Goal: Information Seeking & Learning: Find specific fact

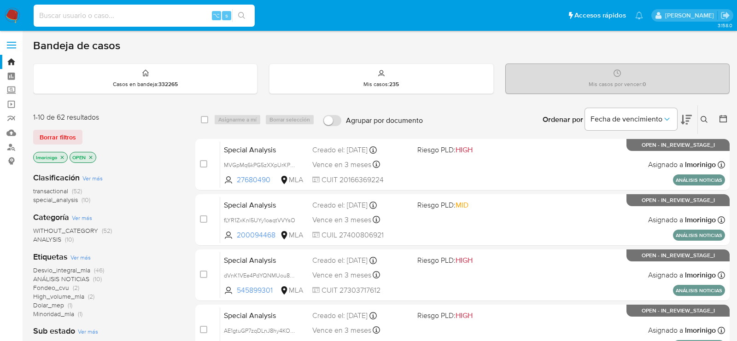
click at [122, 17] on input at bounding box center [144, 16] width 221 height 12
paste input "dVnK1VEe4PdYQNMUou8BgUQ4"
type input "dVnK1VEe4PdYQNMUou8BgUQ4"
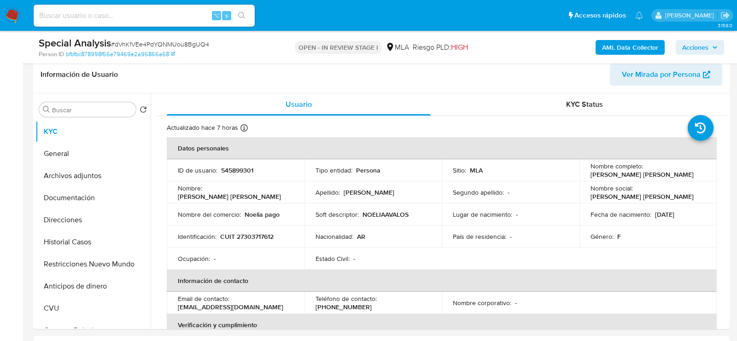
select select "10"
drag, startPoint x: 583, startPoint y: 174, endPoint x: 654, endPoint y: 175, distance: 70.9
click at [654, 175] on td "Nombre completo : Noelia Elisabeth Avalos" at bounding box center [648, 171] width 138 height 22
copy p "Noelia Elisabeth Avalos"
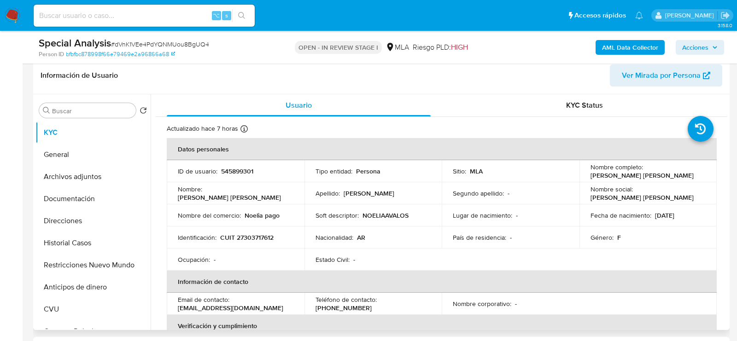
click at [259, 235] on p "CUIT 27303717612" at bounding box center [246, 237] width 53 height 8
copy p "27303717612"
click at [64, 221] on button "Direcciones" at bounding box center [89, 221] width 108 height 22
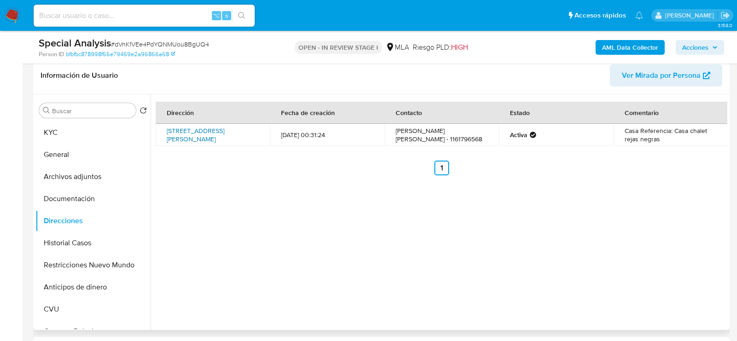
click at [190, 137] on link "Calle 130 5530, Hudson, Buenos Aires, 1885, Argentina 5530" at bounding box center [196, 134] width 58 height 17
click at [47, 134] on button "KYC" at bounding box center [89, 133] width 108 height 22
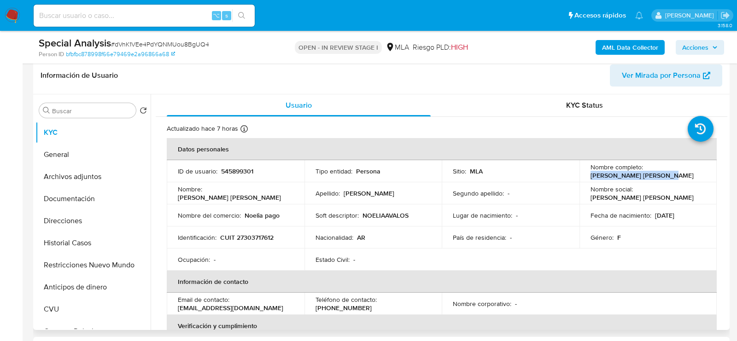
drag, startPoint x: 584, startPoint y: 173, endPoint x: 667, endPoint y: 173, distance: 82.4
click at [663, 173] on td "Nombre completo : Noelia Elisabeth Avalos" at bounding box center [648, 171] width 138 height 22
click at [158, 13] on input at bounding box center [144, 16] width 221 height 12
paste input "593009624"
type input "593009624"
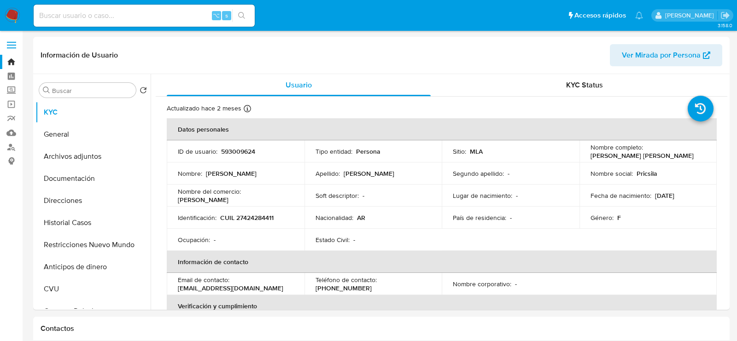
select select "10"
click at [90, 147] on button "Archivos adjuntos" at bounding box center [89, 157] width 108 height 22
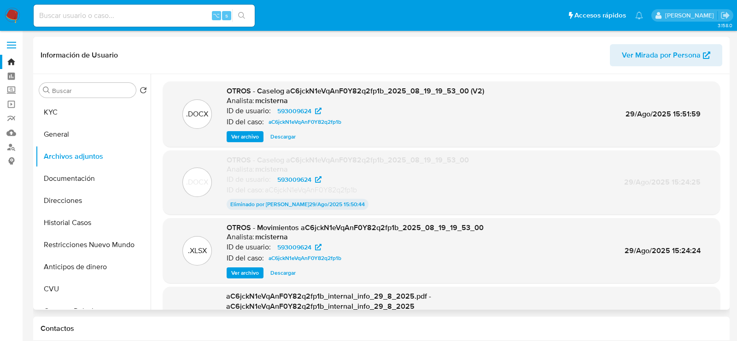
click at [245, 139] on span "Ver archivo" at bounding box center [245, 136] width 28 height 9
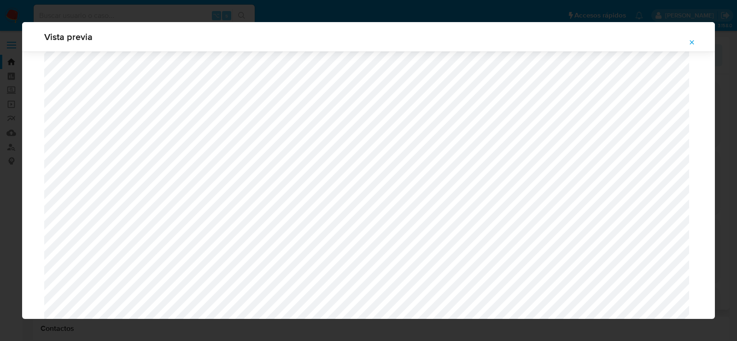
scroll to position [1090, 0]
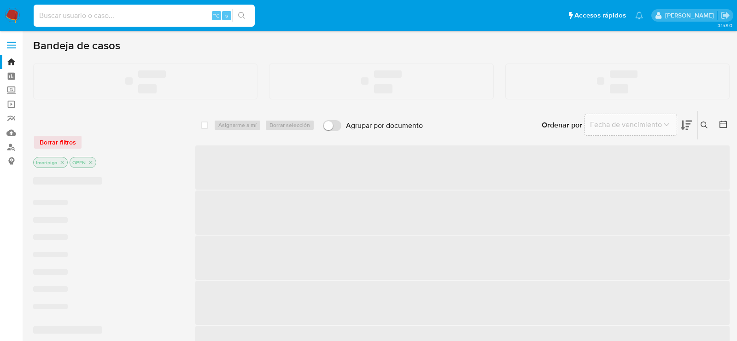
click at [70, 17] on input at bounding box center [144, 16] width 221 height 12
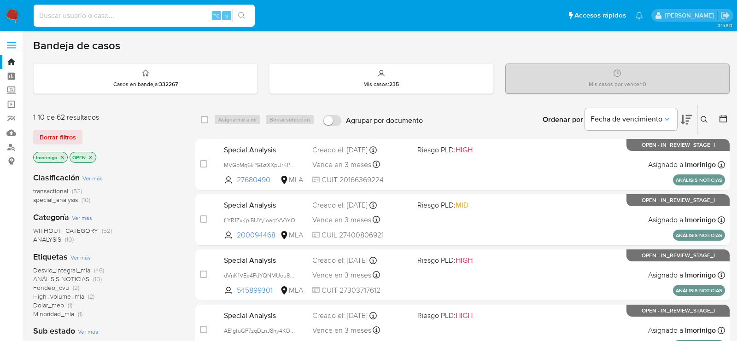
paste input "454564359"
type input "454564359"
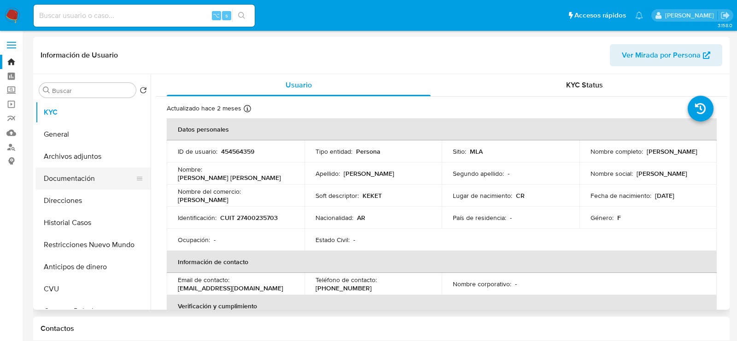
select select "10"
click at [82, 172] on button "Documentación" at bounding box center [89, 179] width 108 height 22
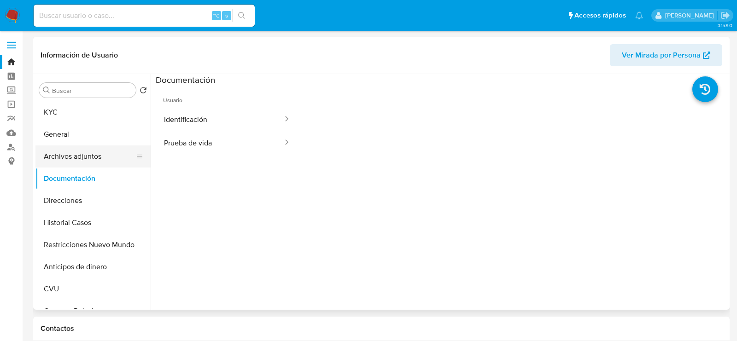
click at [80, 164] on button "Archivos adjuntos" at bounding box center [89, 157] width 108 height 22
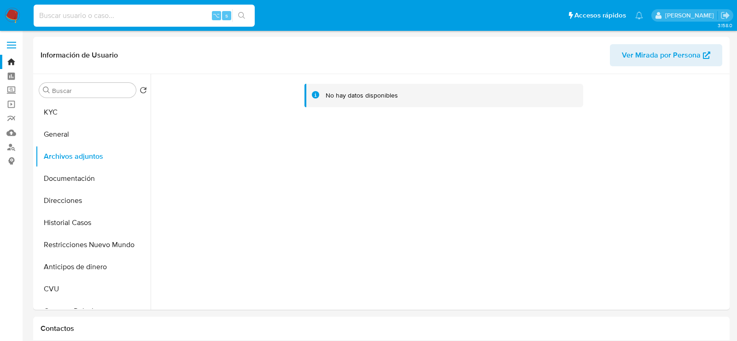
click at [143, 14] on input at bounding box center [144, 16] width 221 height 12
paste input "593009624"
type input "593009624"
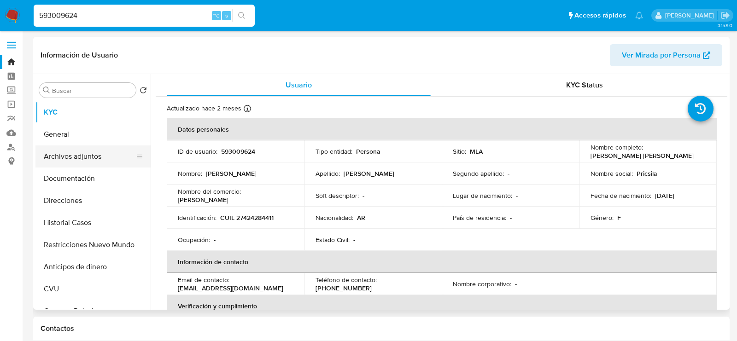
select select "10"
click at [69, 152] on button "Archivos adjuntos" at bounding box center [89, 157] width 108 height 22
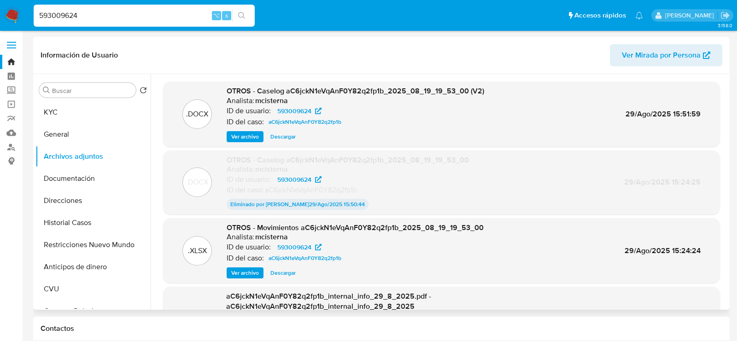
click at [252, 136] on span "Ver archivo" at bounding box center [245, 136] width 28 height 9
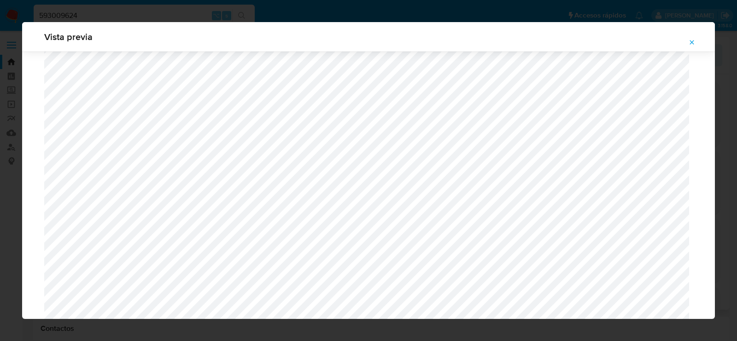
scroll to position [961, 0]
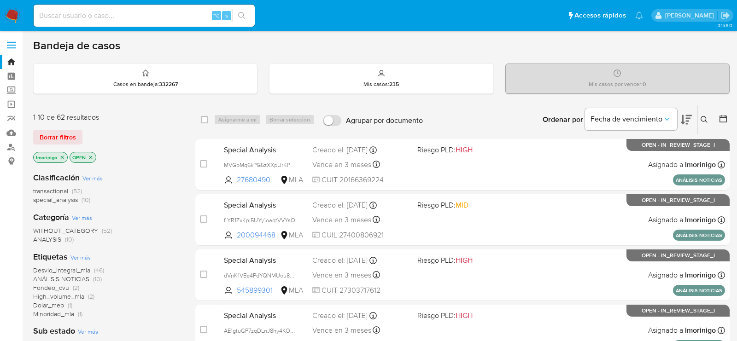
click at [78, 8] on div "⌥ s" at bounding box center [144, 16] width 221 height 22
click at [12, 142] on link "Buscador de personas" at bounding box center [55, 147] width 110 height 14
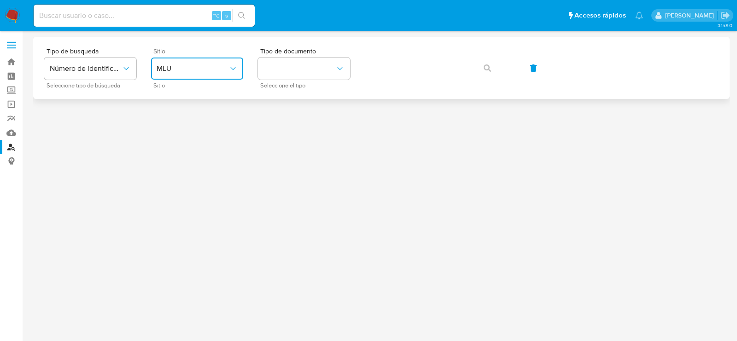
click at [200, 64] on span "MLU" at bounding box center [193, 68] width 72 height 9
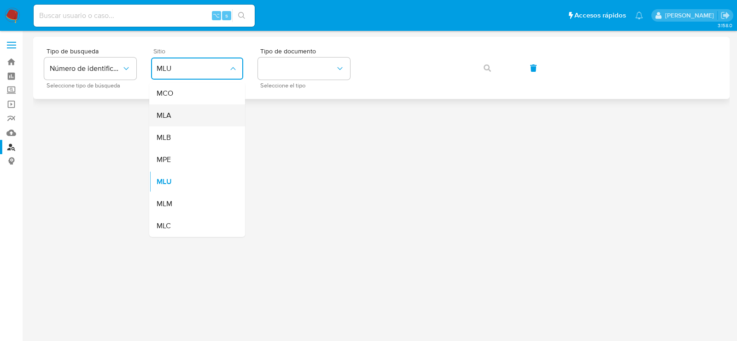
click at [192, 116] on div "MLA" at bounding box center [195, 116] width 76 height 22
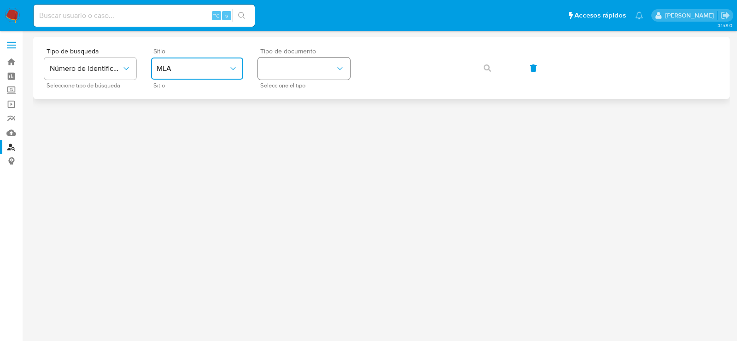
click at [291, 64] on button "identificationType" at bounding box center [304, 69] width 92 height 22
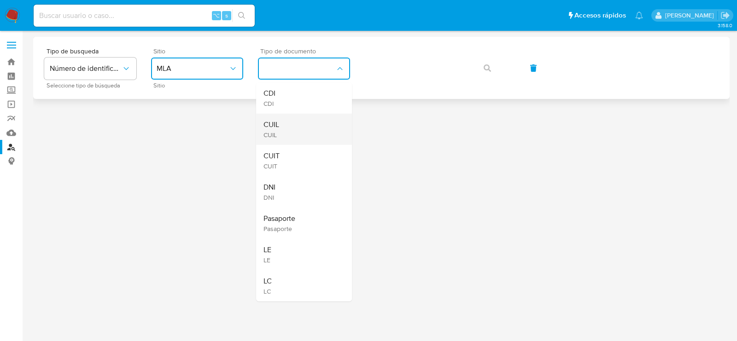
click at [291, 135] on div "CUIL CUIL" at bounding box center [301, 129] width 76 height 31
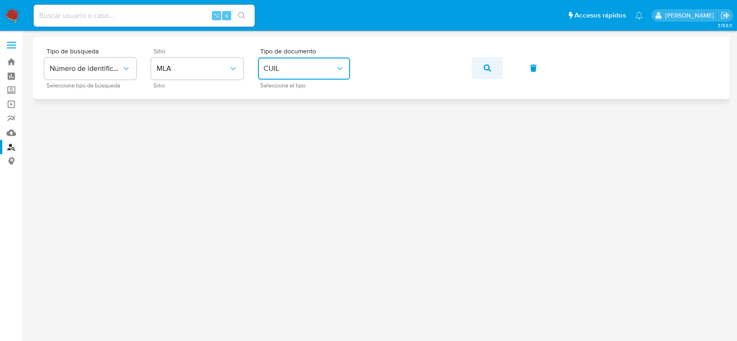
click at [493, 68] on button "button" at bounding box center [487, 68] width 31 height 22
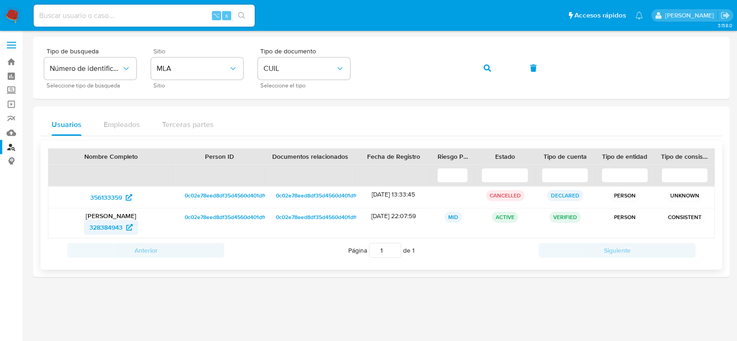
click at [111, 224] on span "328384943" at bounding box center [105, 227] width 33 height 15
click at [482, 65] on button "button" at bounding box center [487, 68] width 31 height 22
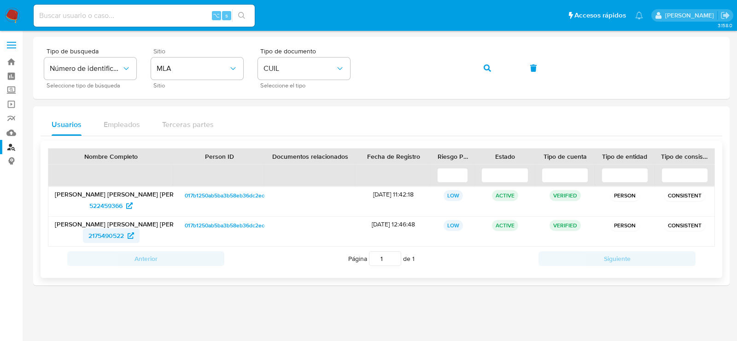
click at [113, 235] on span "2175490522" at bounding box center [105, 235] width 35 height 15
click at [506, 64] on div "Tipo de busqueda Número de identificación Seleccione tipo de búsqueda Sitio MLA…" at bounding box center [381, 68] width 674 height 40
click at [497, 64] on button "button" at bounding box center [487, 68] width 31 height 22
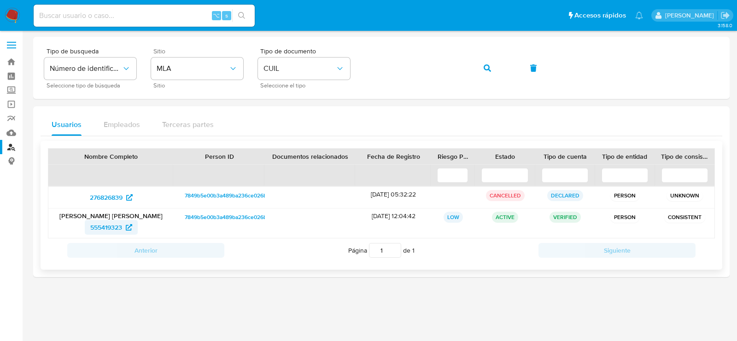
click at [111, 223] on span "555419323" at bounding box center [106, 227] width 32 height 15
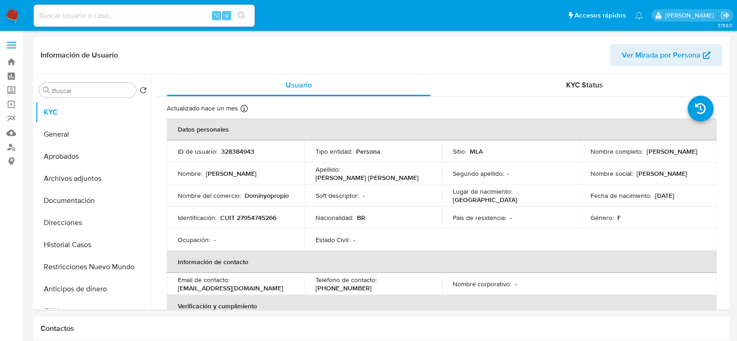
select select "10"
click at [82, 178] on button "Archivos adjuntos" at bounding box center [89, 179] width 108 height 22
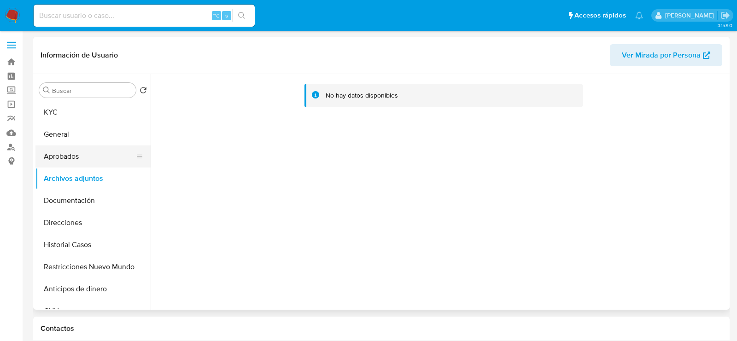
click at [77, 157] on button "Aprobados" at bounding box center [89, 157] width 108 height 22
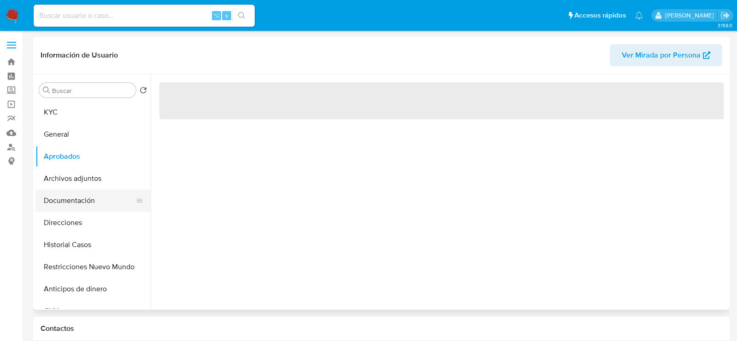
click at [80, 196] on button "Documentación" at bounding box center [89, 201] width 108 height 22
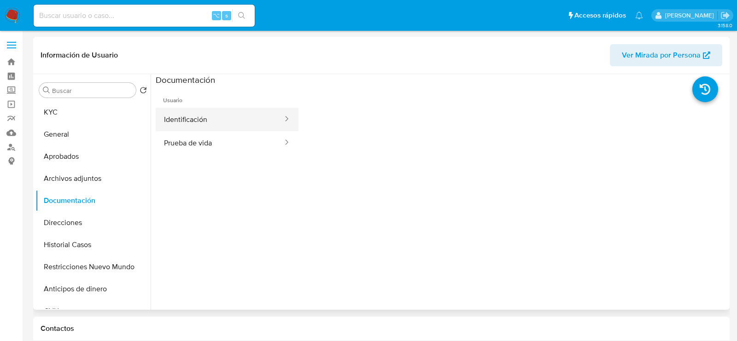
click at [202, 117] on button "Identificación" at bounding box center [220, 119] width 128 height 23
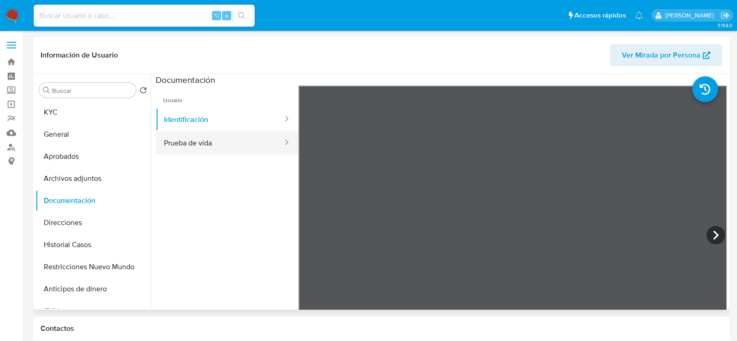
click at [273, 144] on button "Prueba de vida" at bounding box center [220, 142] width 128 height 23
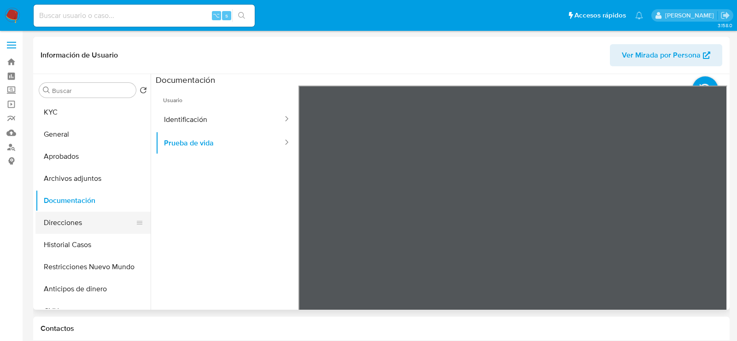
click at [53, 216] on button "Direcciones" at bounding box center [89, 223] width 108 height 22
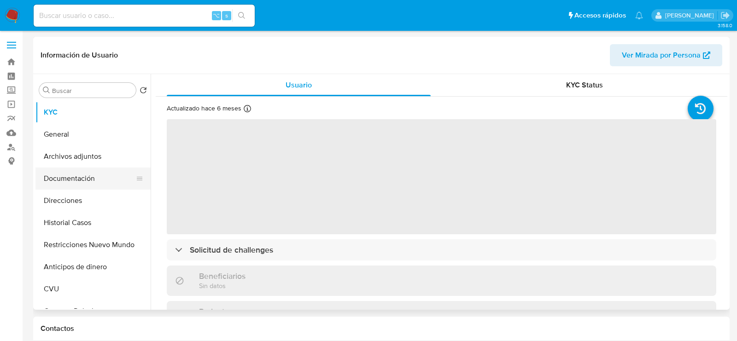
click at [68, 175] on button "Documentación" at bounding box center [89, 179] width 108 height 22
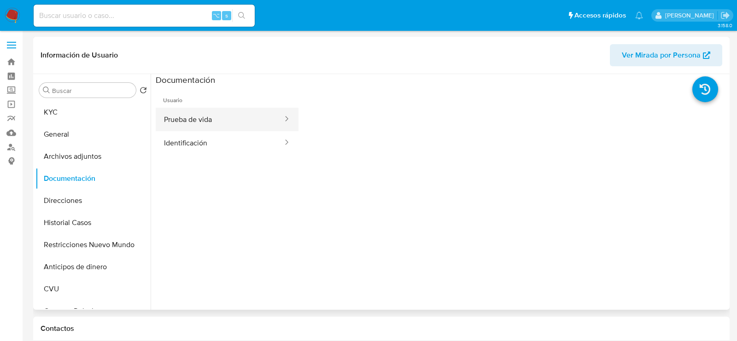
select select "10"
click at [190, 122] on button "Prueba de vida" at bounding box center [220, 119] width 128 height 23
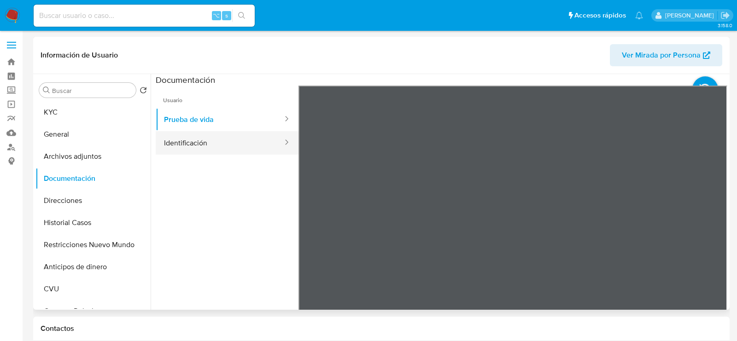
click at [200, 140] on button "Identificación" at bounding box center [220, 142] width 128 height 23
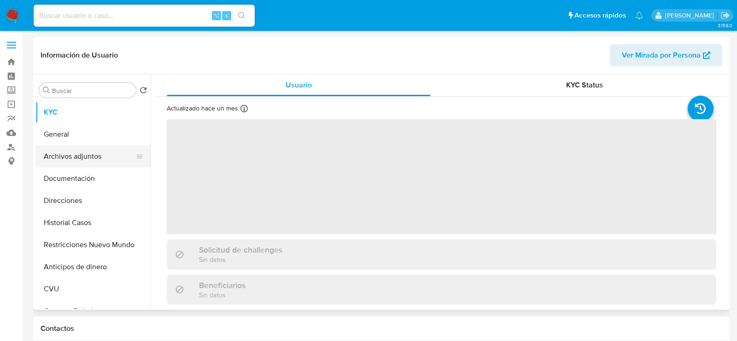
click at [97, 152] on button "Archivos adjuntos" at bounding box center [89, 157] width 108 height 22
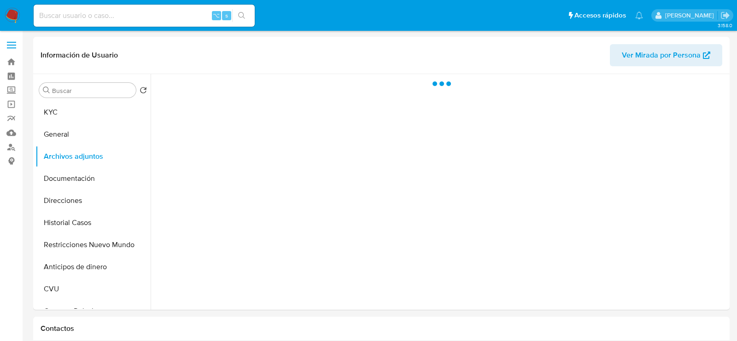
select select "10"
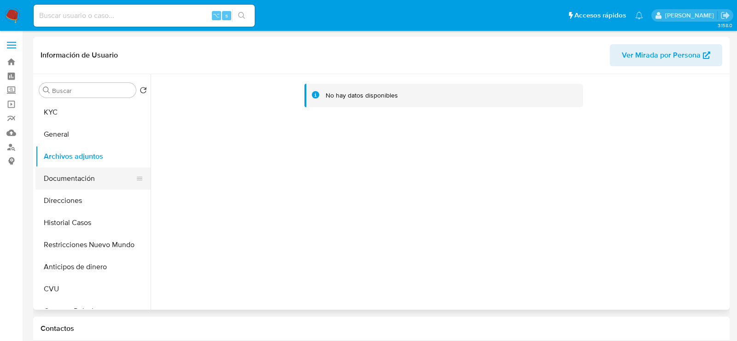
click at [75, 175] on button "Documentación" at bounding box center [89, 179] width 108 height 22
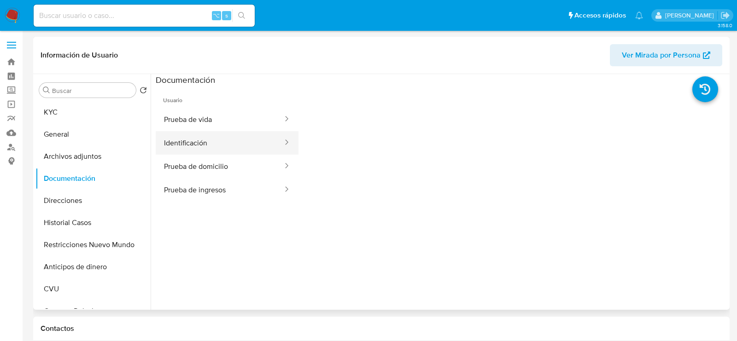
click at [217, 146] on button "Identificación" at bounding box center [220, 142] width 128 height 23
